Goal: Information Seeking & Learning: Learn about a topic

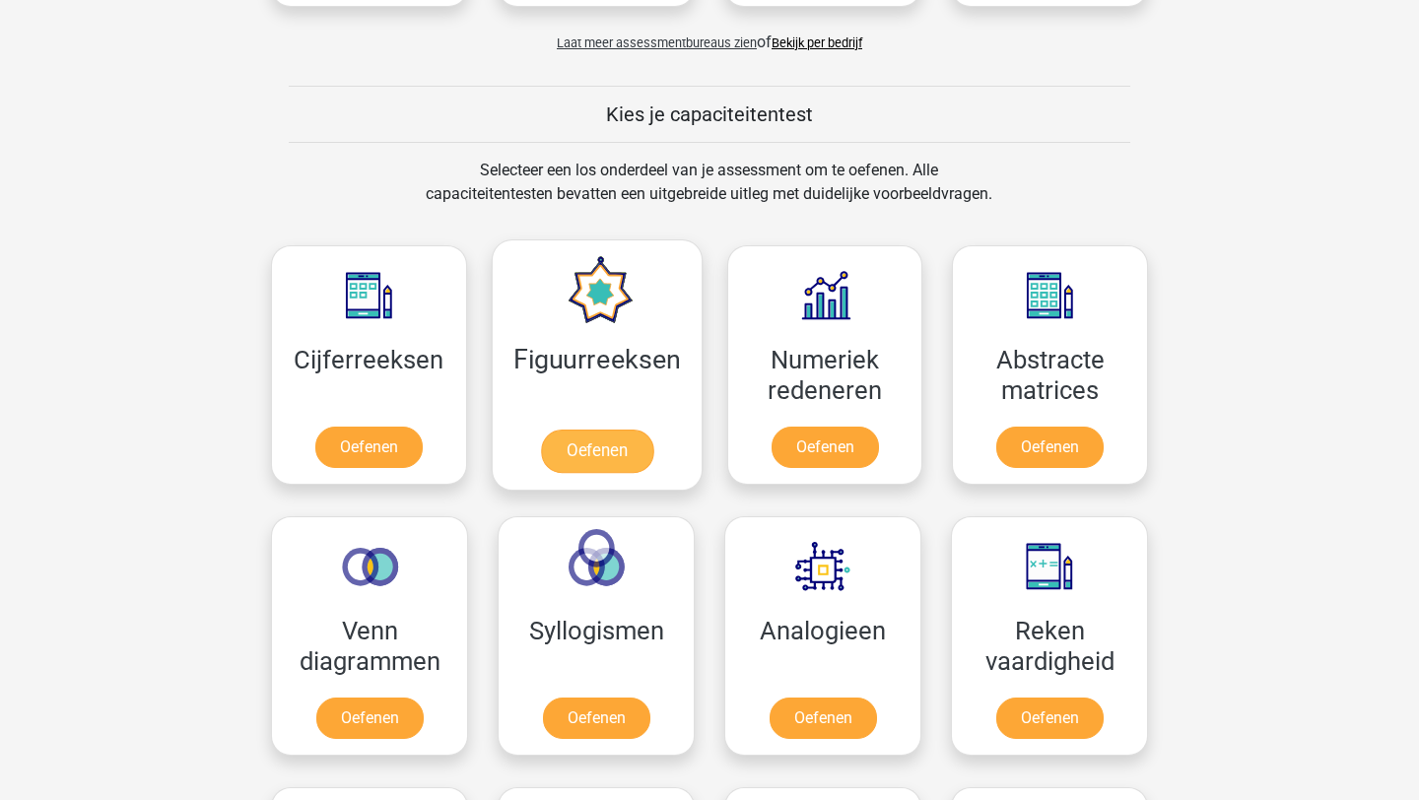
scroll to position [702, 0]
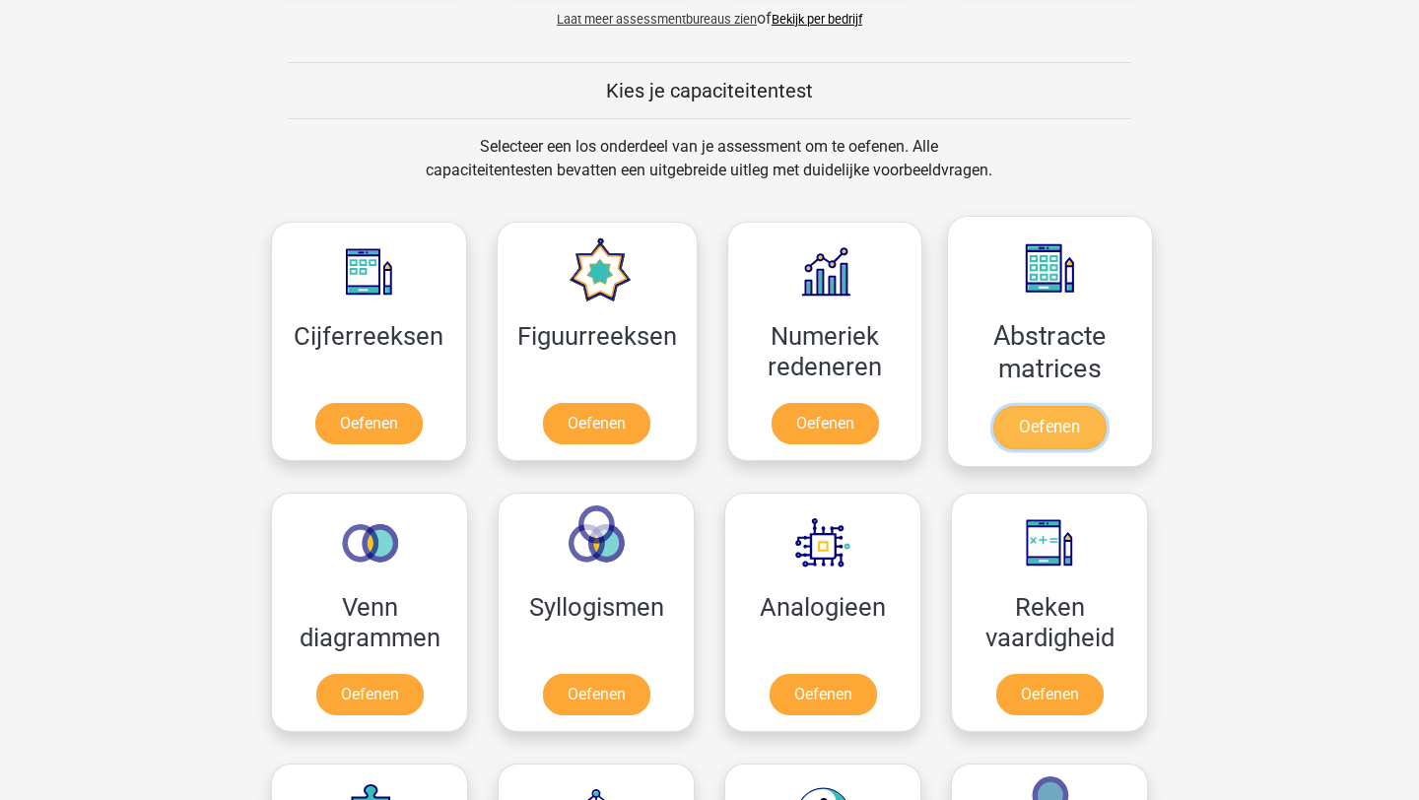
click at [1036, 406] on link "Oefenen" at bounding box center [1049, 427] width 112 height 43
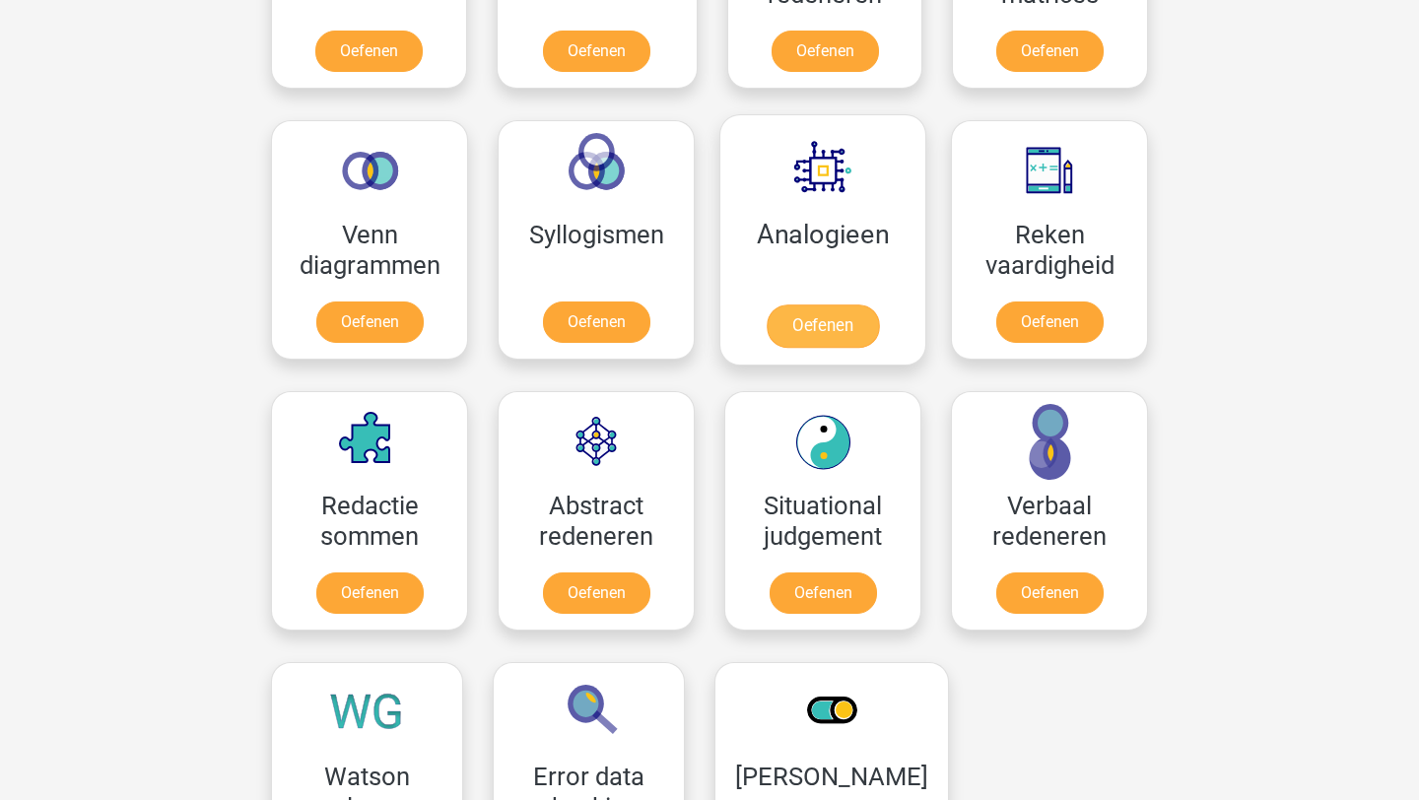
scroll to position [1202, 0]
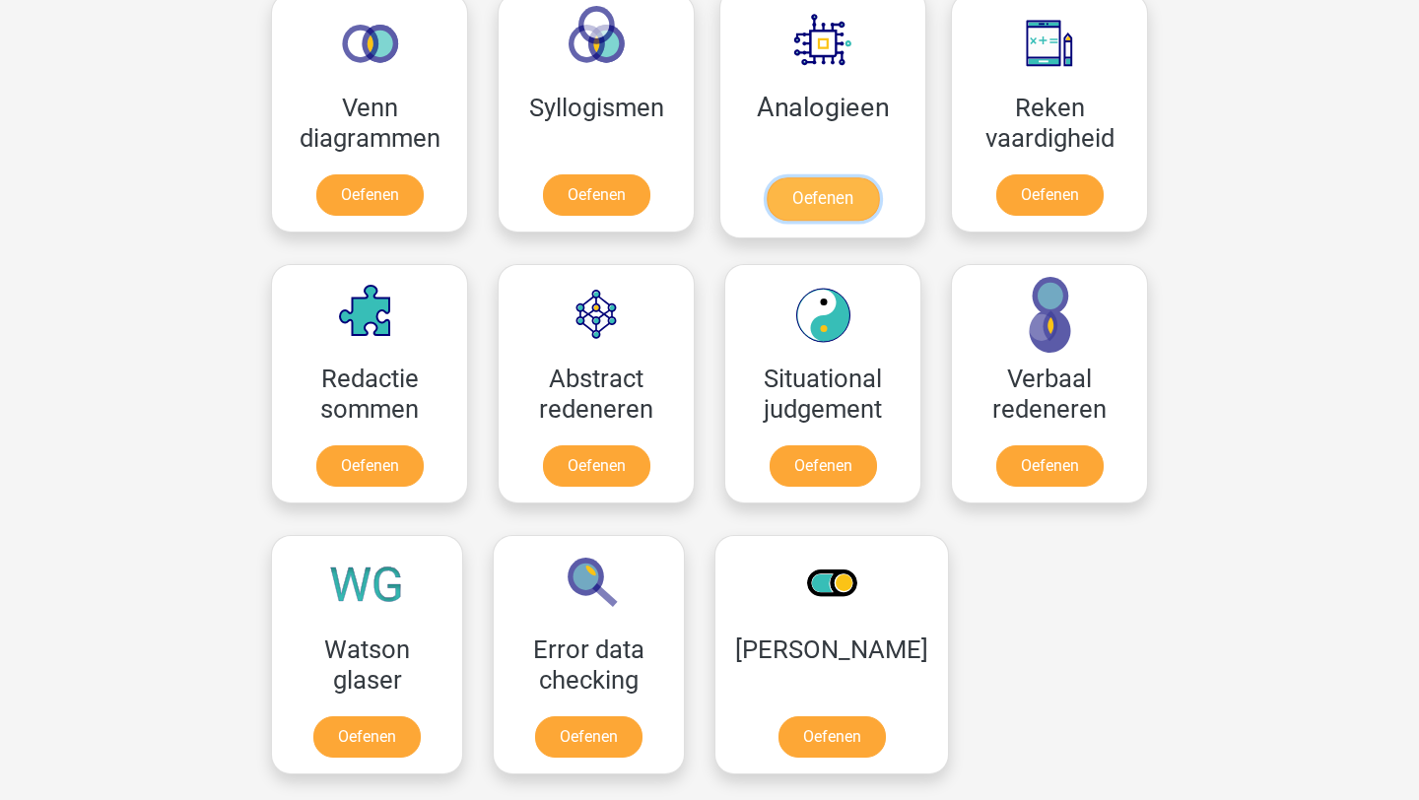
click at [812, 177] on link "Oefenen" at bounding box center [822, 198] width 112 height 43
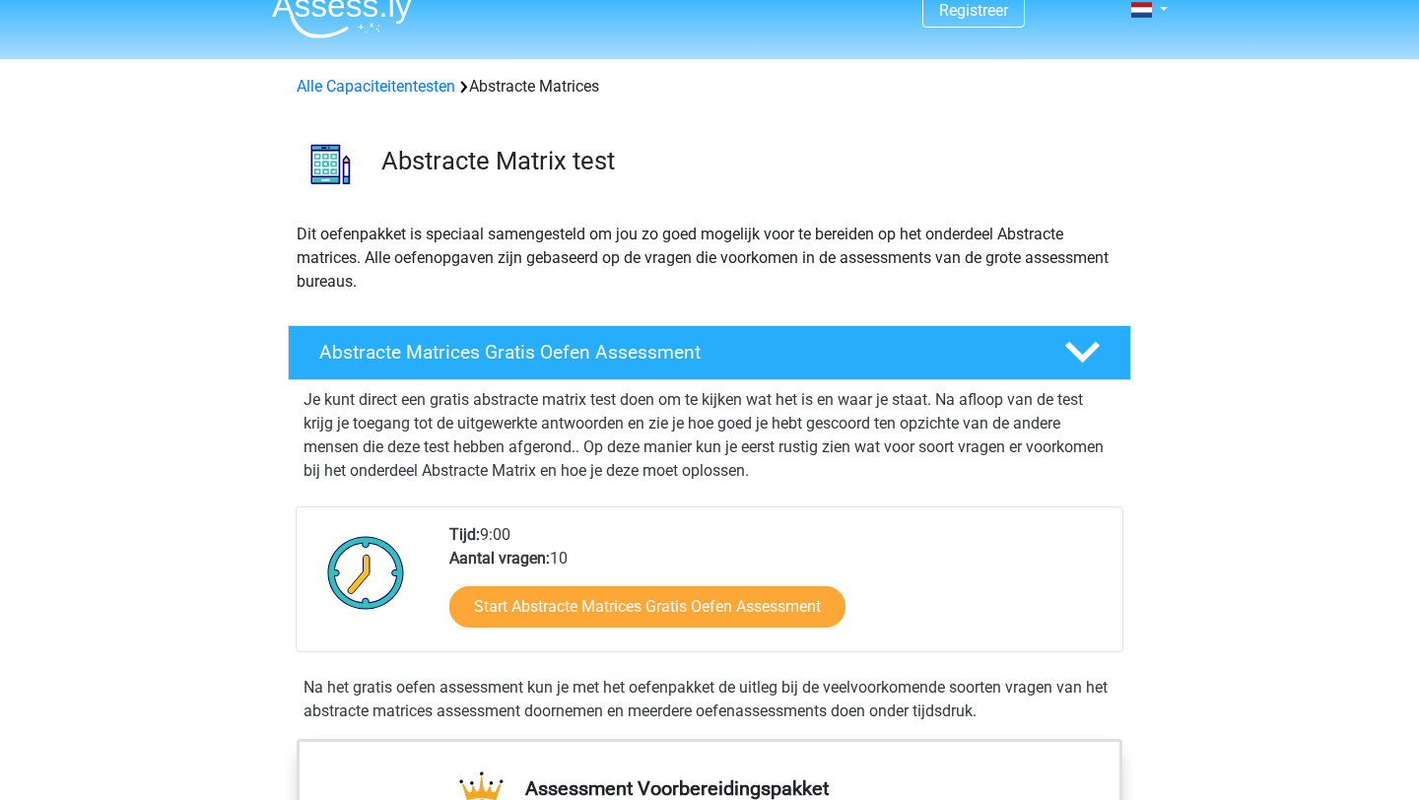
scroll to position [20, 0]
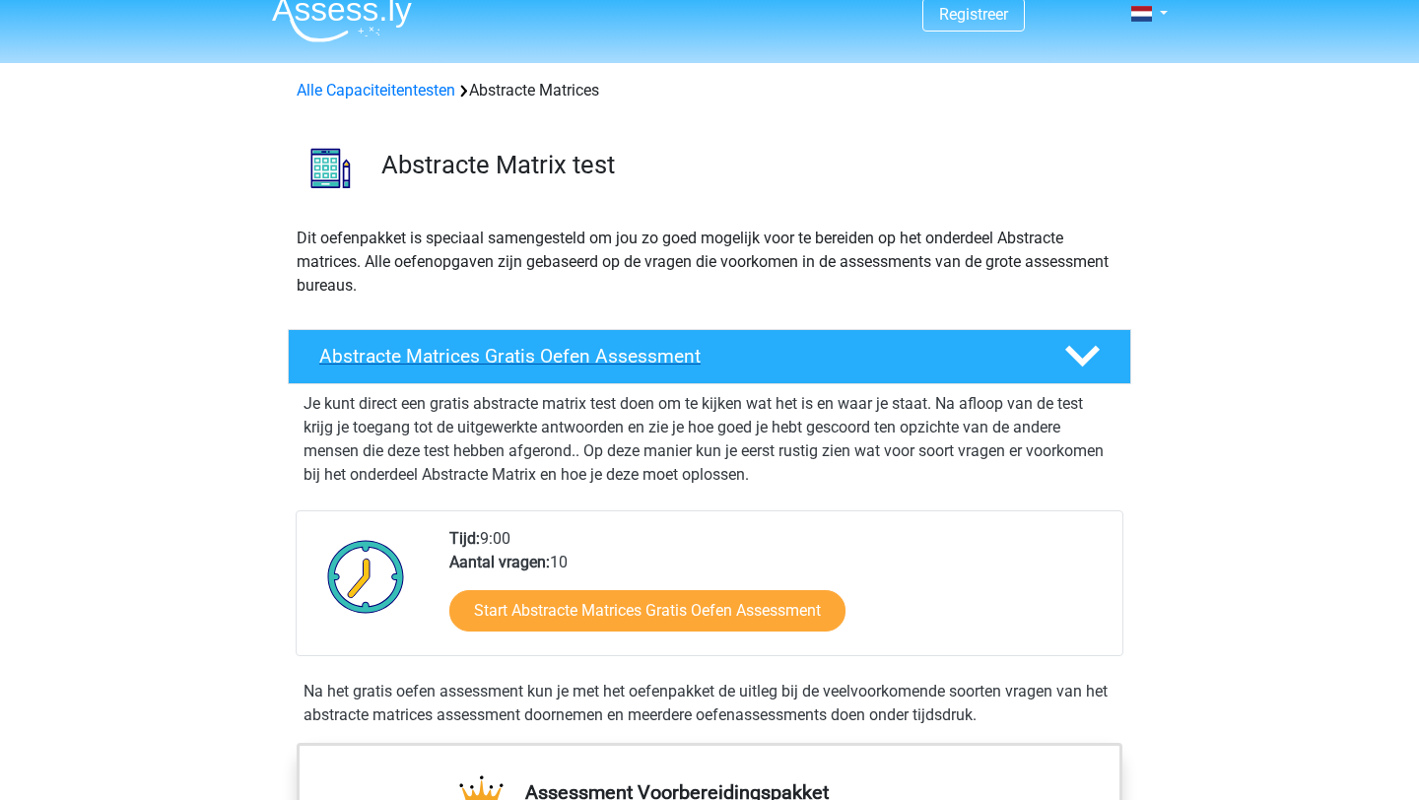
click at [558, 361] on h4 "Abstracte Matrices Gratis Oefen Assessment" at bounding box center [675, 356] width 713 height 23
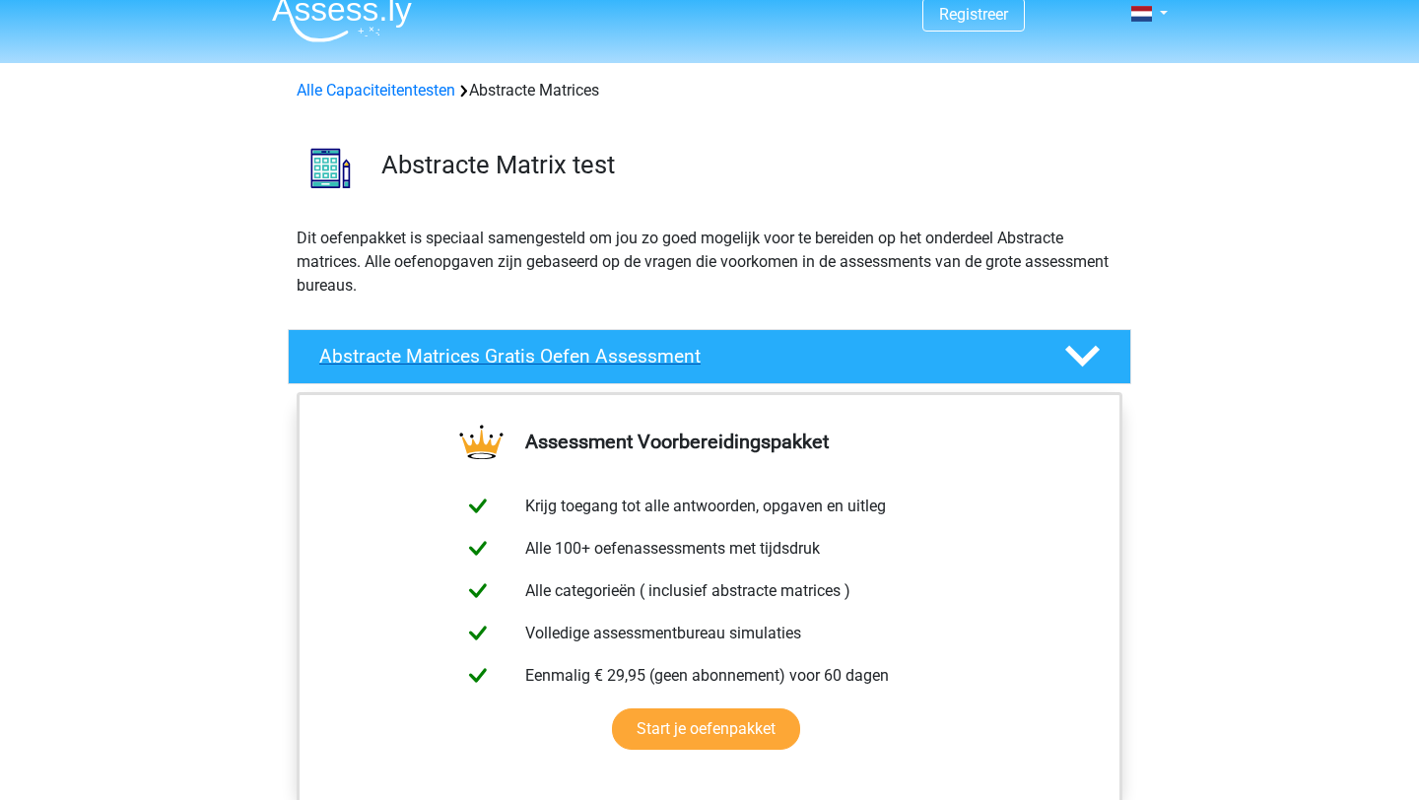
click at [559, 360] on h4 "Abstracte Matrices Gratis Oefen Assessment" at bounding box center [675, 356] width 713 height 23
